Goal: Information Seeking & Learning: Learn about a topic

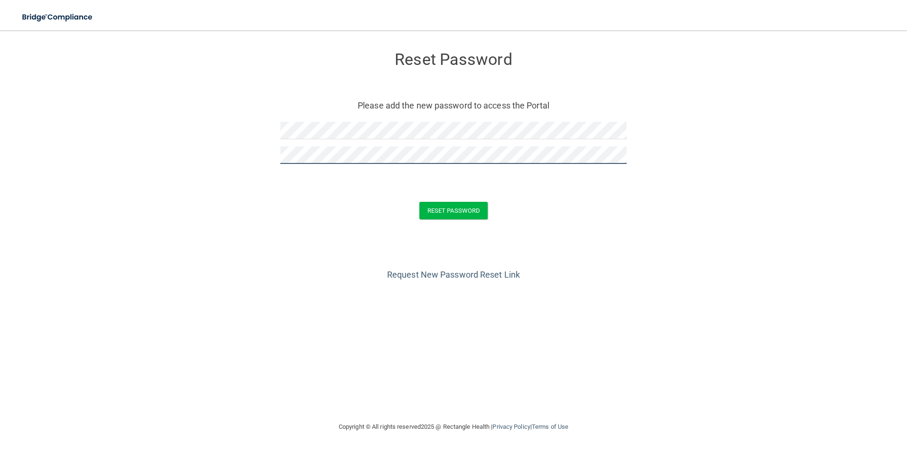
click at [419, 202] on button "Reset Password" at bounding box center [453, 211] width 68 height 18
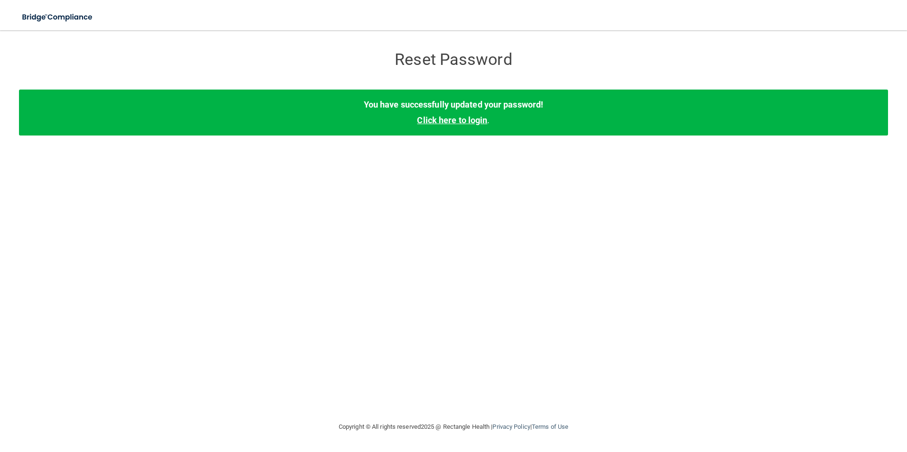
click at [471, 121] on link "Click here to login" at bounding box center [452, 120] width 70 height 10
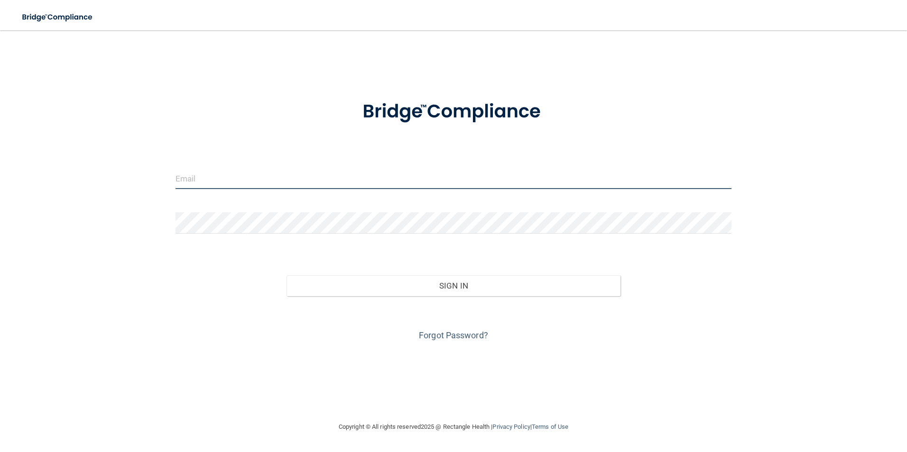
click at [291, 172] on input "email" at bounding box center [453, 178] width 556 height 21
type input "A"
type input "[PERSON_NAME][EMAIL_ADDRESS][PERSON_NAME][DOMAIN_NAME]"
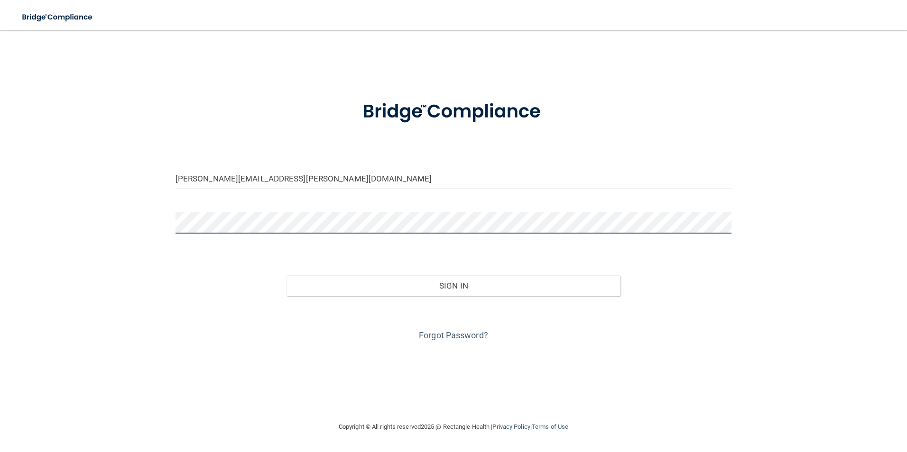
click at [286, 276] on button "Sign In" at bounding box center [453, 286] width 334 height 21
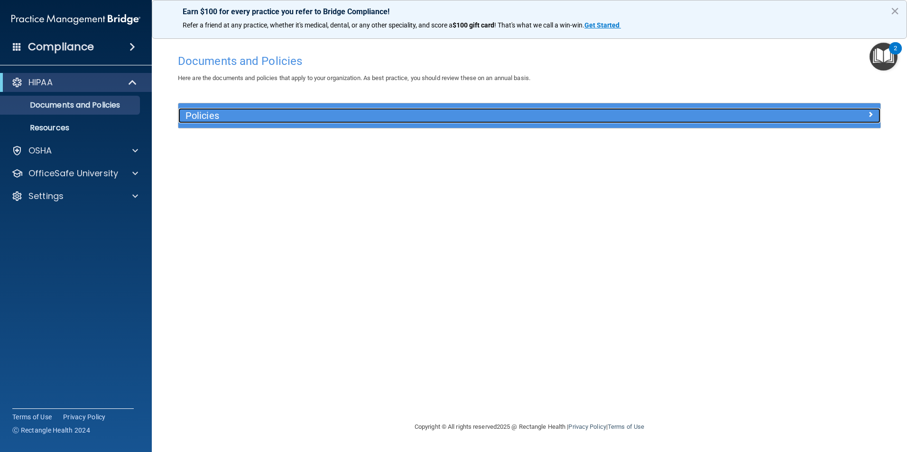
click at [858, 111] on div at bounding box center [792, 113] width 175 height 11
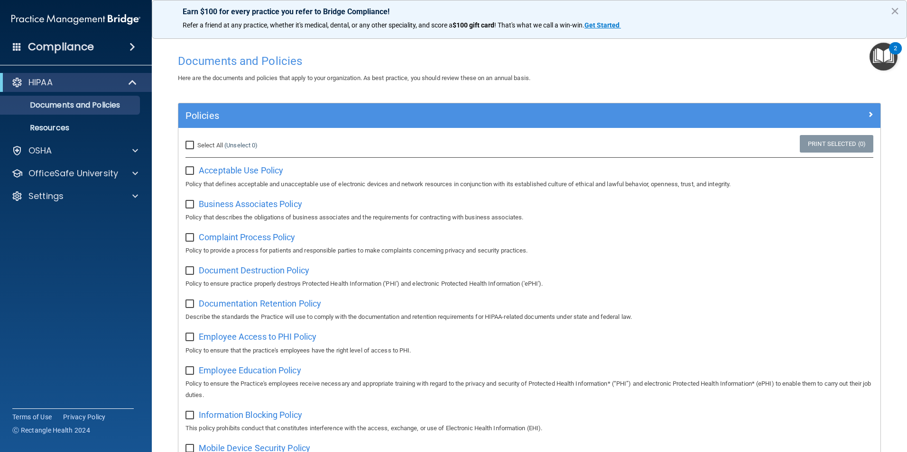
click at [189, 149] on input "Select All (Unselect 0) Unselect All" at bounding box center [190, 146] width 11 height 8
checkbox input "true"
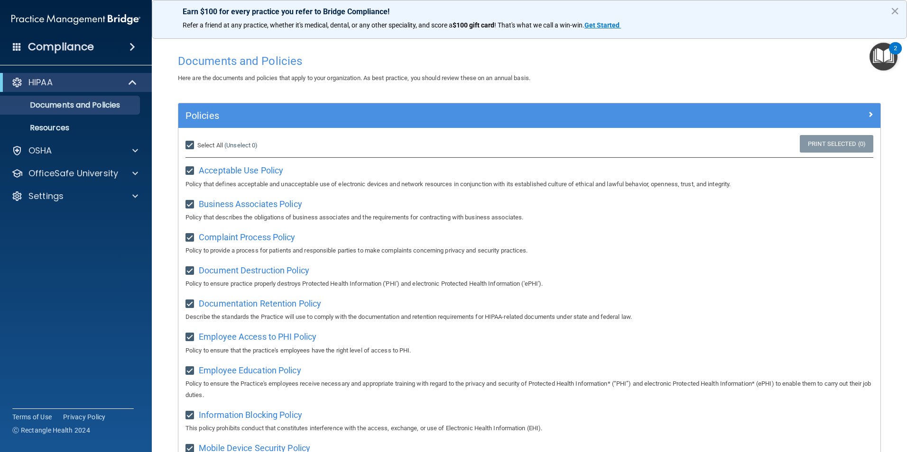
checkbox input "true"
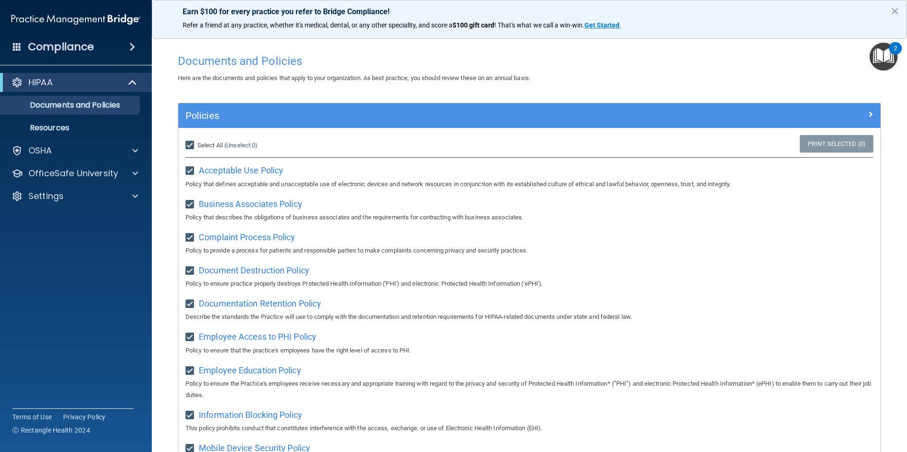
checkbox input "true"
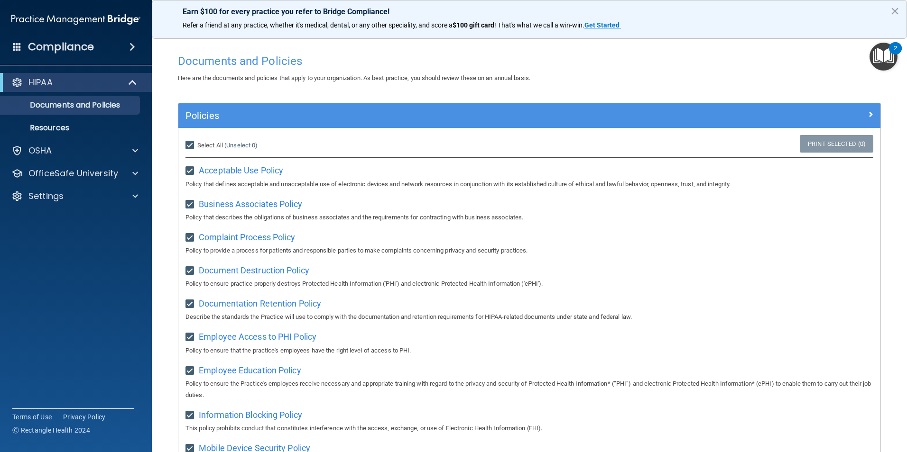
checkbox input "true"
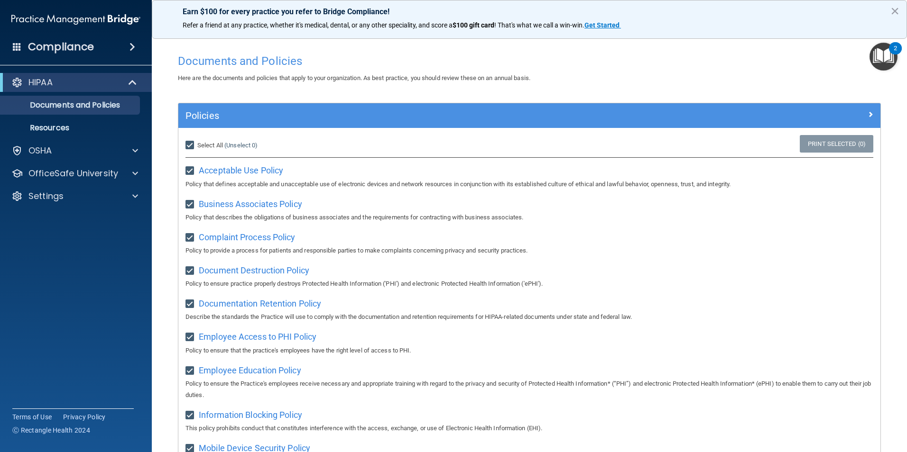
checkbox input "true"
click at [826, 146] on link "Print Selected (21)" at bounding box center [834, 144] width 77 height 18
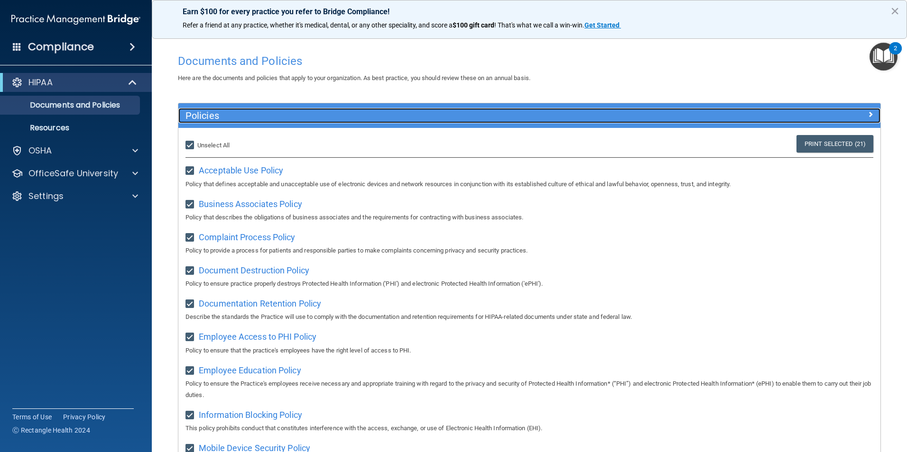
click at [853, 113] on div at bounding box center [792, 113] width 175 height 11
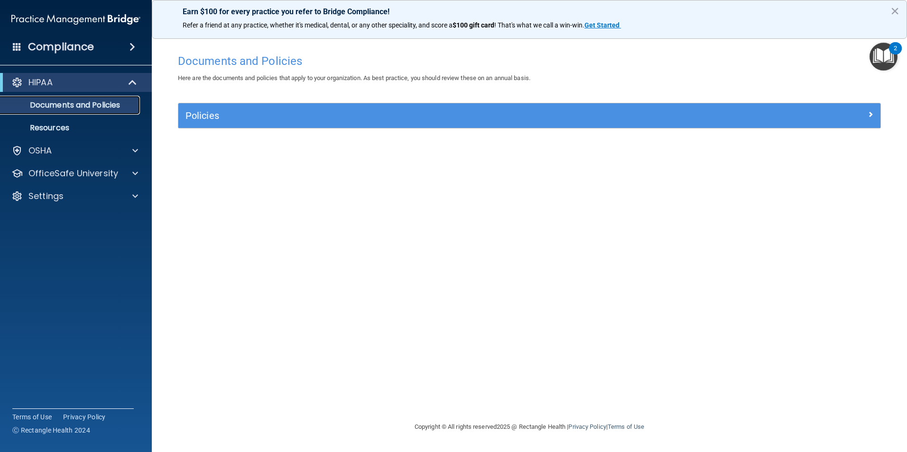
click at [104, 107] on p "Documents and Policies" at bounding box center [70, 105] width 129 height 9
click at [55, 130] on p "Resources" at bounding box center [70, 127] width 129 height 9
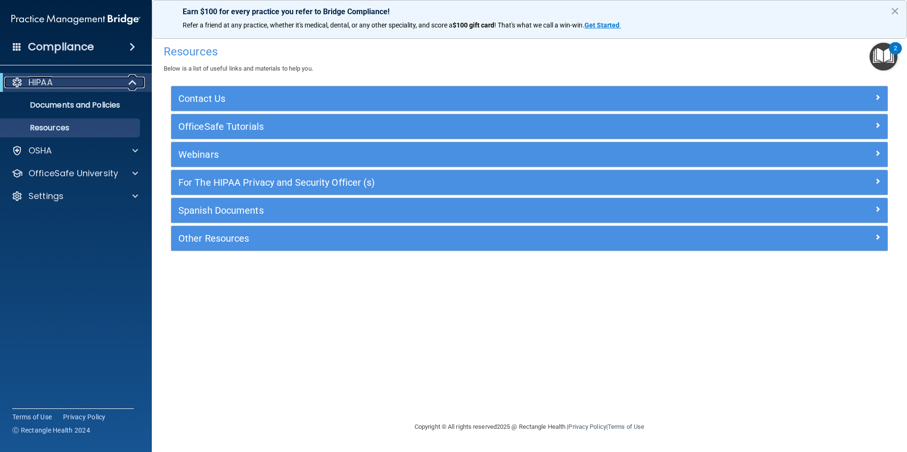
click at [129, 81] on span at bounding box center [133, 82] width 8 height 11
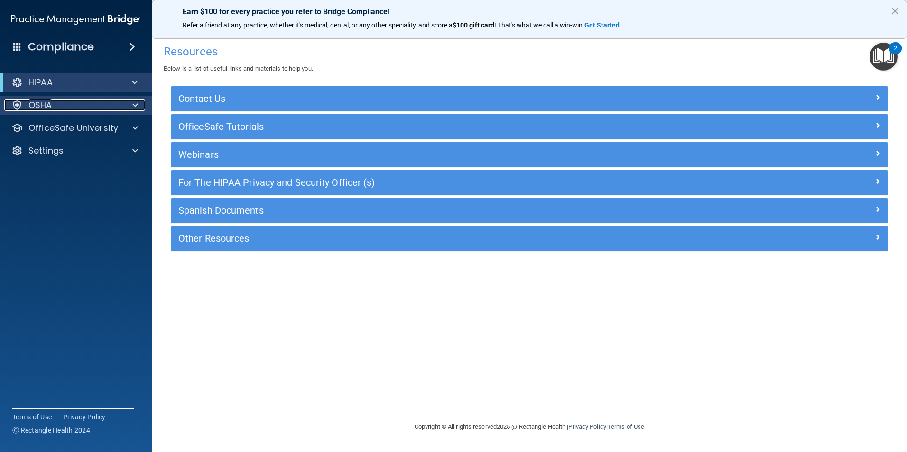
click at [109, 102] on div "OSHA" at bounding box center [63, 105] width 118 height 11
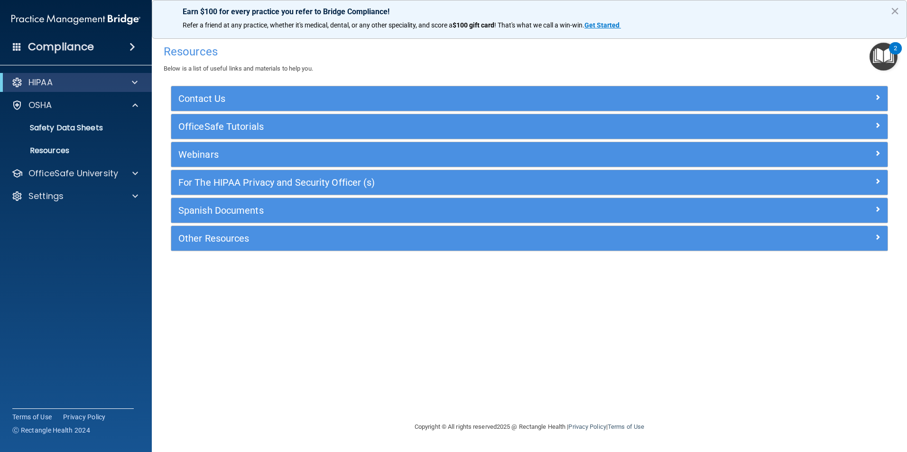
click at [132, 44] on span at bounding box center [132, 46] width 6 height 11
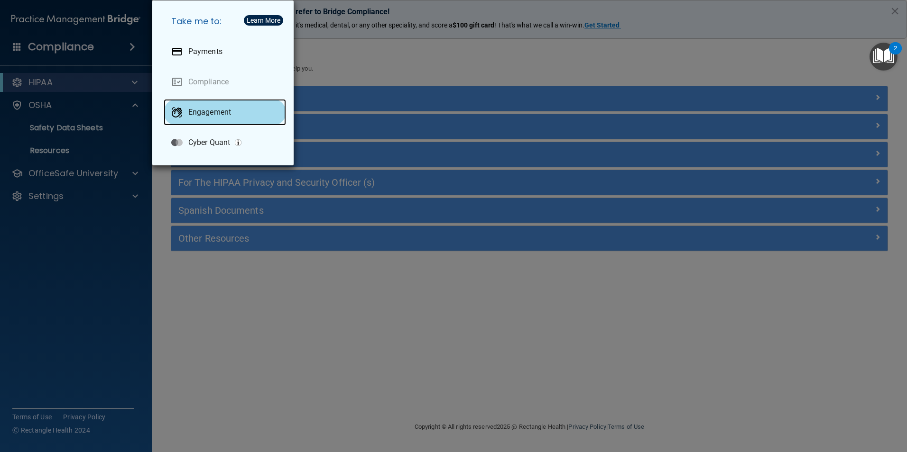
click at [193, 115] on p "Engagement" at bounding box center [209, 112] width 43 height 9
click at [123, 43] on div "Take me to: Payments Compliance Engagement Cyber Quant" at bounding box center [453, 226] width 907 height 452
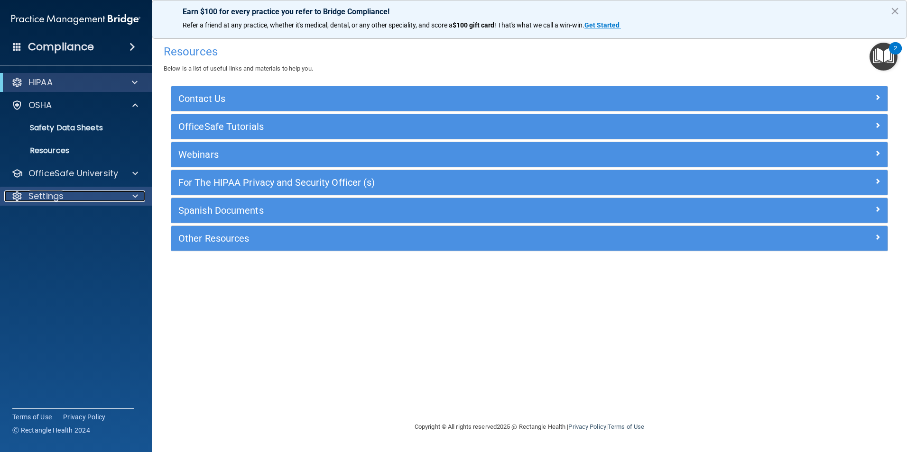
click at [64, 193] on div "Settings" at bounding box center [63, 196] width 118 height 11
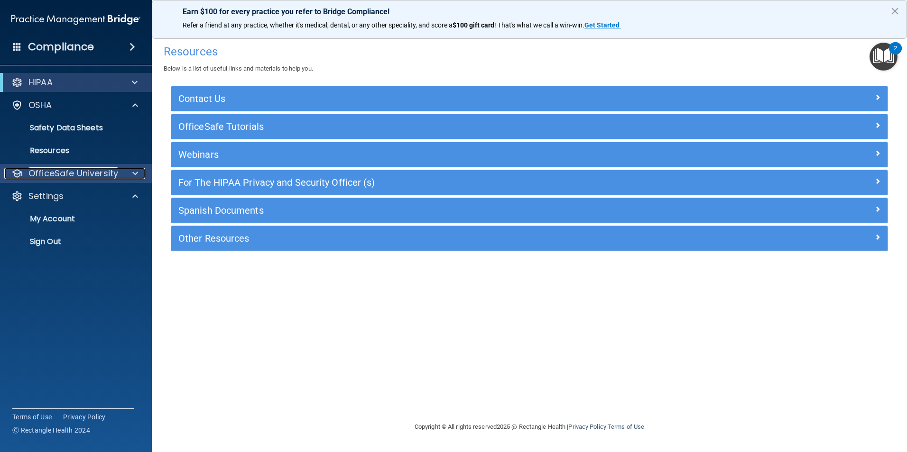
click at [67, 176] on p "OfficeSafe University" at bounding box center [73, 173] width 90 height 11
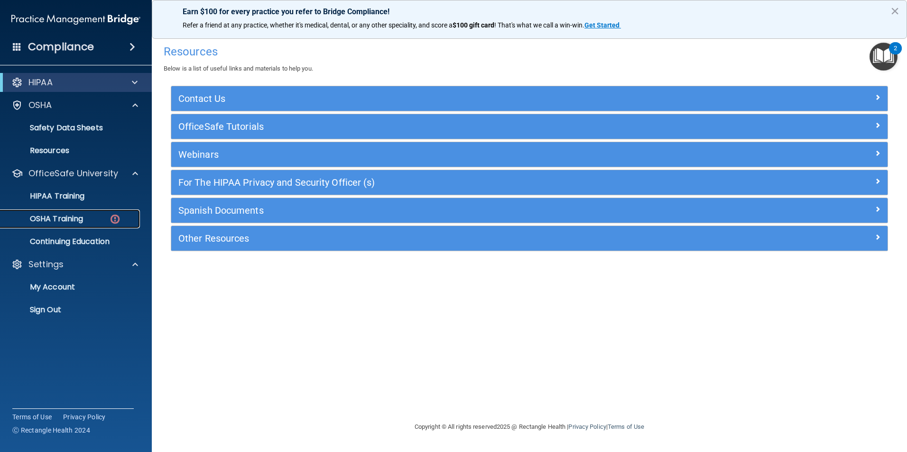
click at [70, 216] on p "OSHA Training" at bounding box center [44, 218] width 77 height 9
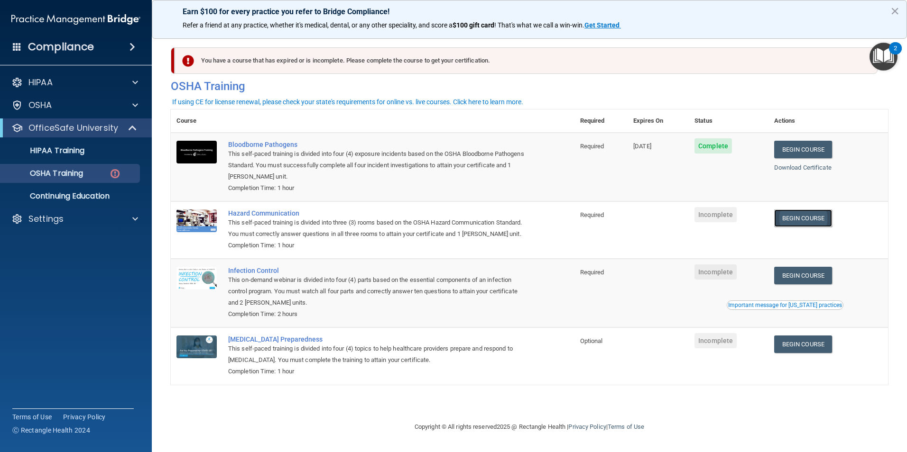
click at [809, 219] on link "Begin Course" at bounding box center [803, 219] width 58 height 18
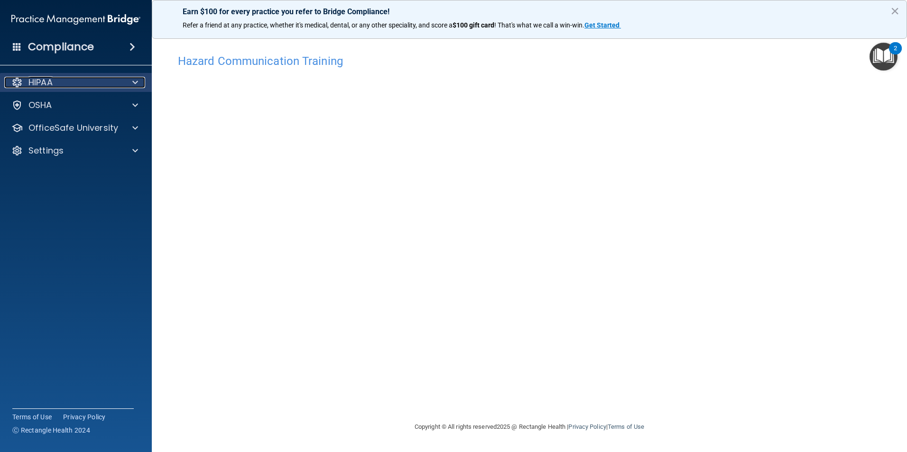
click at [132, 78] on span at bounding box center [135, 82] width 6 height 11
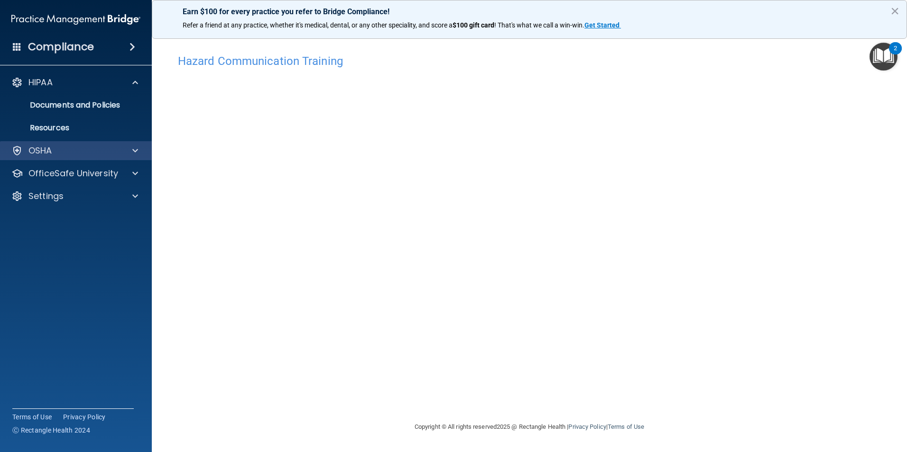
click at [134, 144] on div "OSHA" at bounding box center [76, 150] width 152 height 19
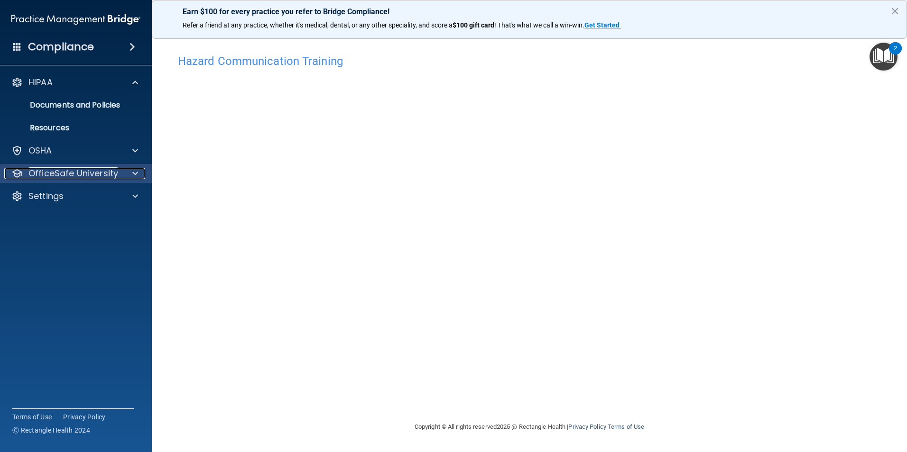
click at [134, 171] on span at bounding box center [135, 173] width 6 height 11
